Goal: Task Accomplishment & Management: Manage account settings

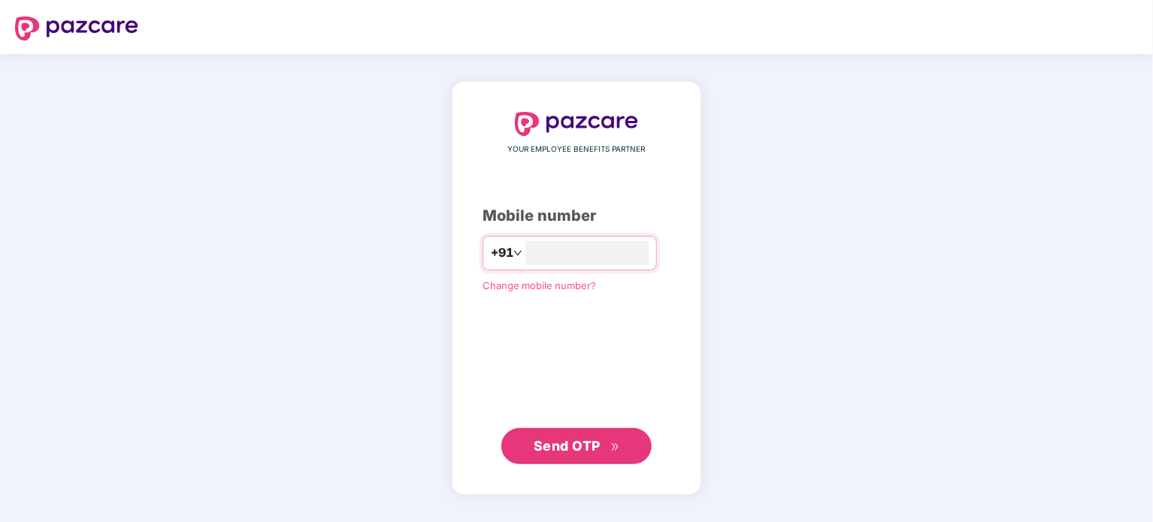
type input "**********"
click at [574, 440] on span "Send OTP" at bounding box center [567, 445] width 67 height 16
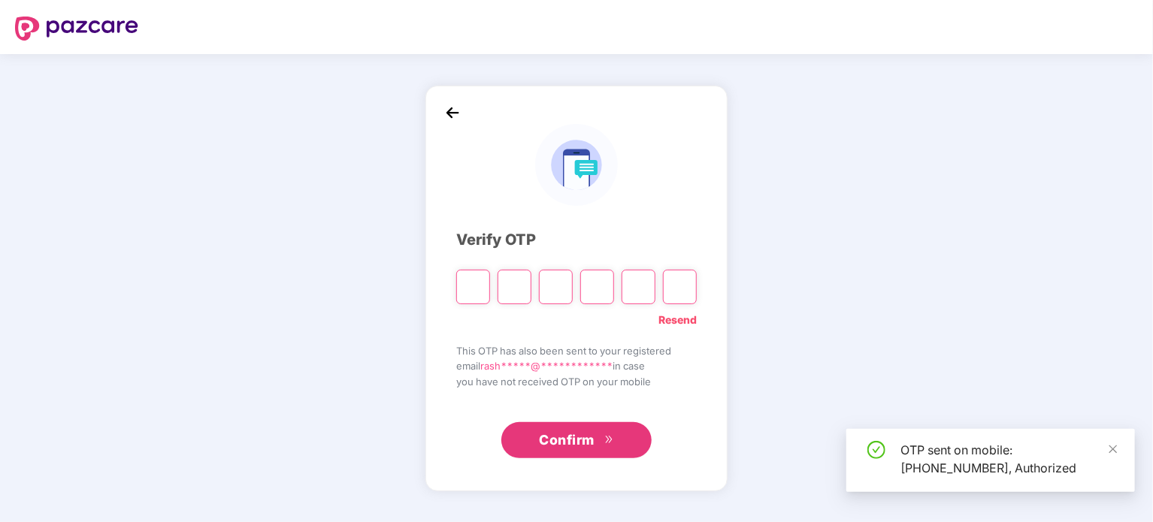
type input "*"
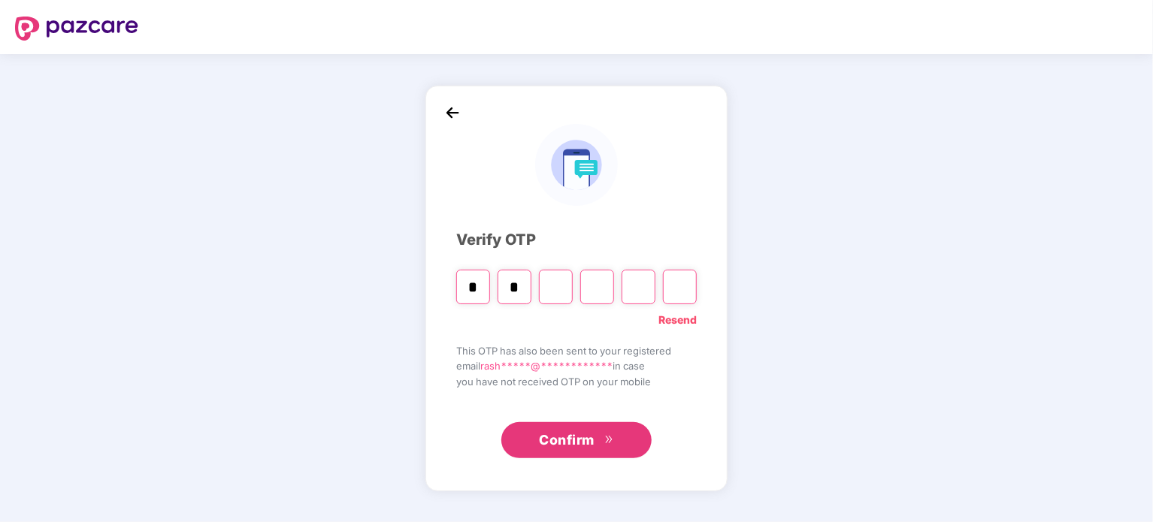
type input "*"
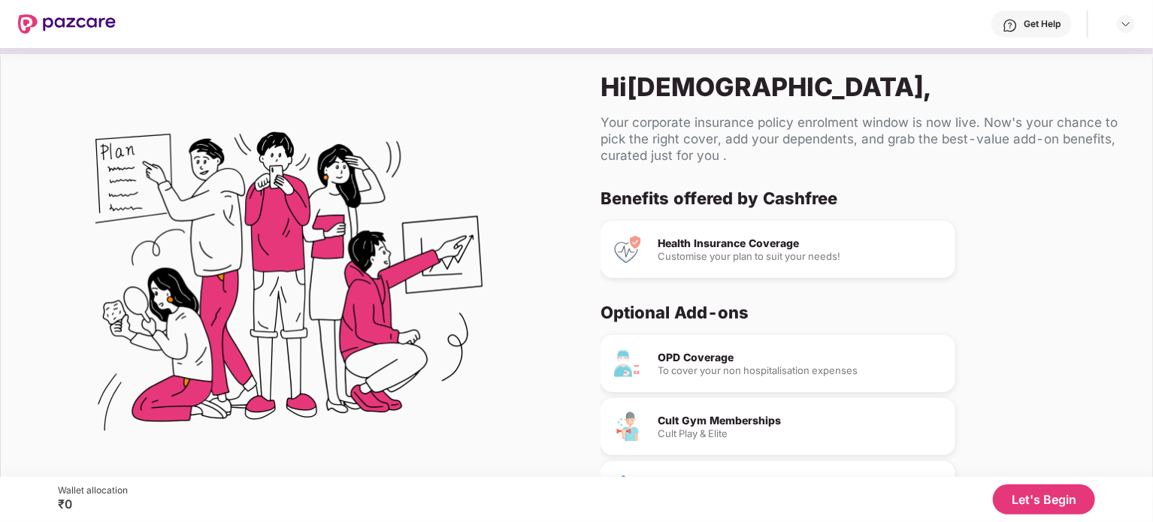
drag, startPoint x: 843, startPoint y: 2, endPoint x: 1024, endPoint y: 301, distance: 350.0
drag, startPoint x: 1024, startPoint y: 301, endPoint x: 1085, endPoint y: 396, distance: 113.0
drag, startPoint x: 1085, startPoint y: 396, endPoint x: 544, endPoint y: 325, distance: 545.9
drag, startPoint x: 544, startPoint y: 325, endPoint x: 526, endPoint y: 382, distance: 59.9
drag, startPoint x: 526, startPoint y: 382, endPoint x: 525, endPoint y: 408, distance: 26.3
